Goal: Task Accomplishment & Management: Complete application form

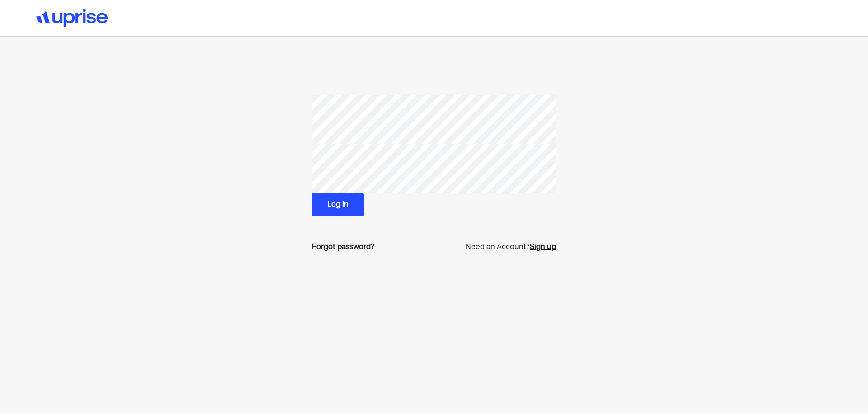
click at [548, 248] on div "Sign up" at bounding box center [543, 247] width 26 height 11
